Goal: Transaction & Acquisition: Purchase product/service

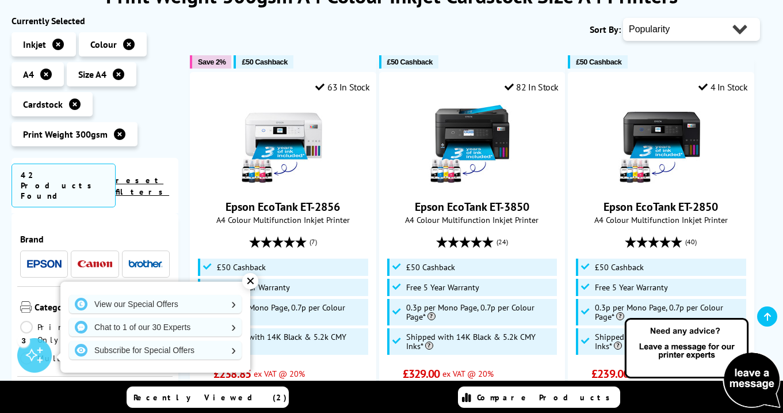
scroll to position [85, 0]
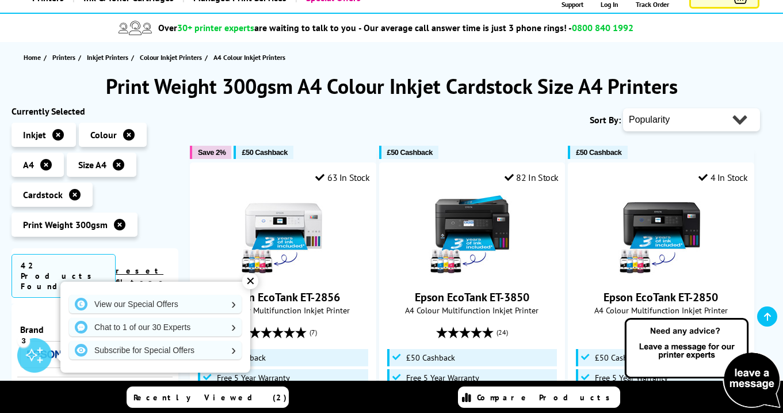
click at [253, 278] on div "✕" at bounding box center [250, 281] width 16 height 16
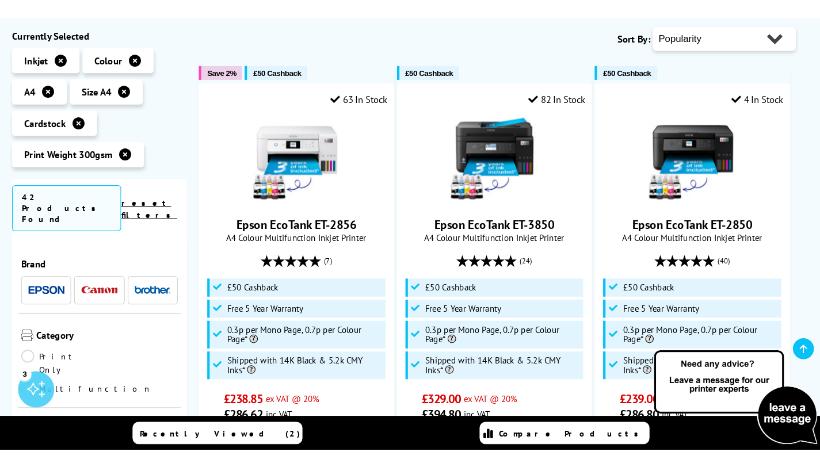
scroll to position [232, 0]
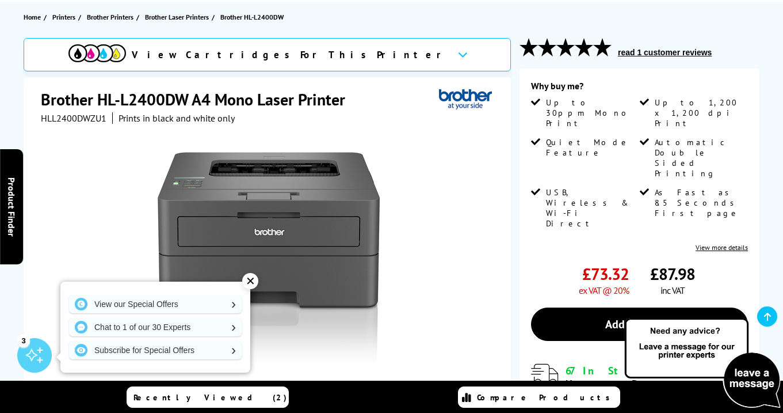
scroll to position [129, 0]
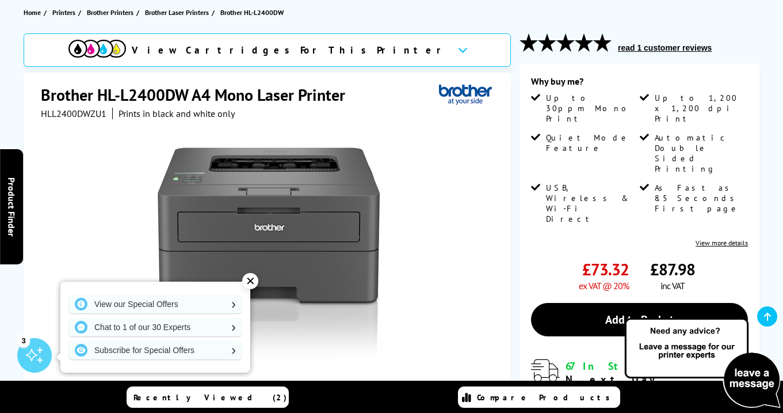
click at [253, 283] on div "✕" at bounding box center [250, 281] width 16 height 16
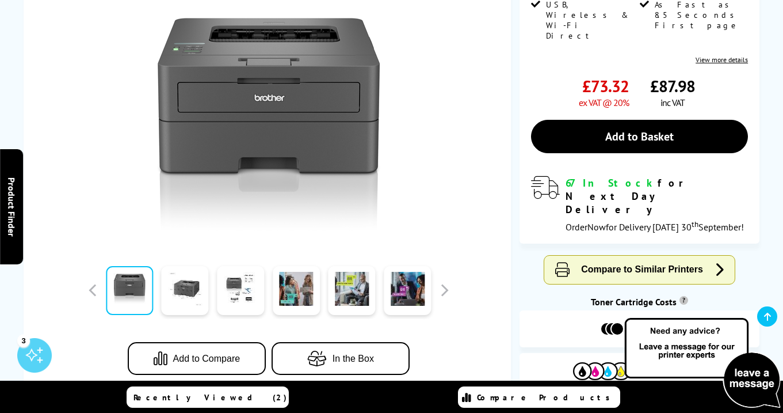
scroll to position [314, 0]
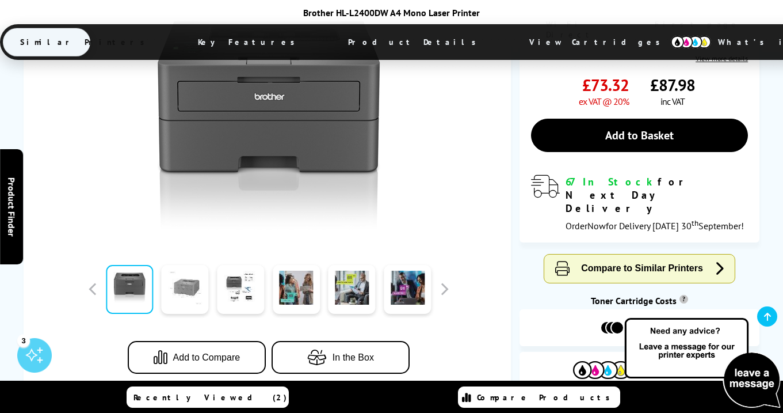
click at [207, 265] on link at bounding box center [185, 289] width 47 height 49
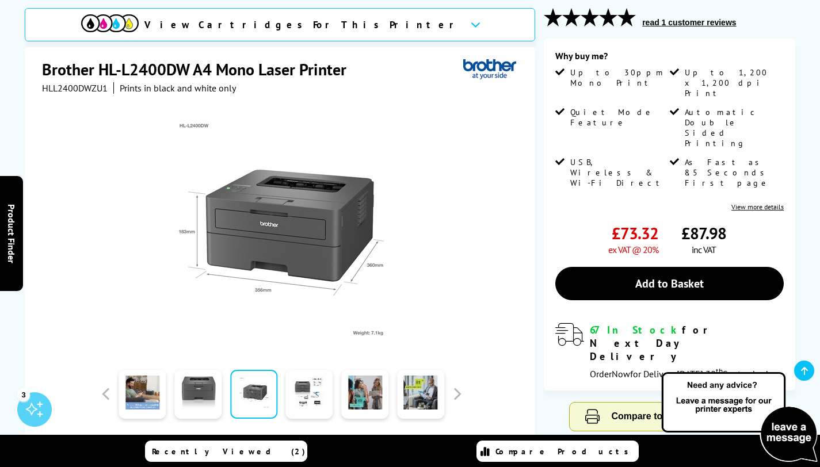
scroll to position [153, 0]
